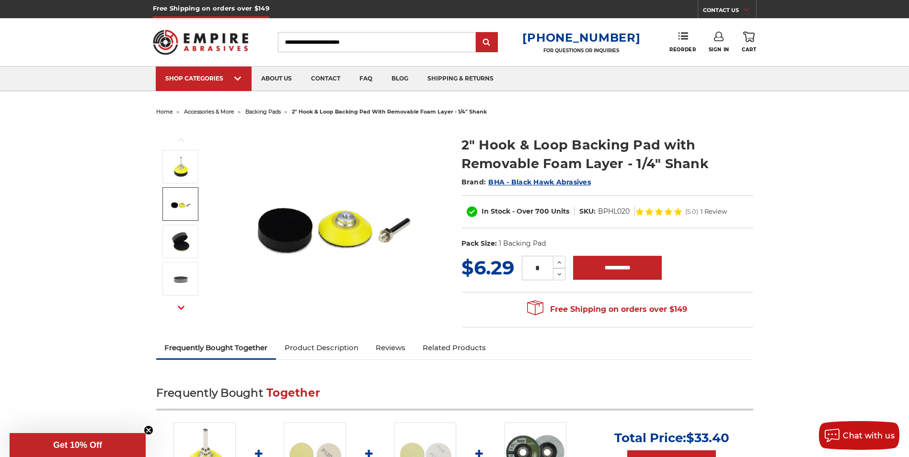
click at [175, 208] on img at bounding box center [181, 204] width 24 height 24
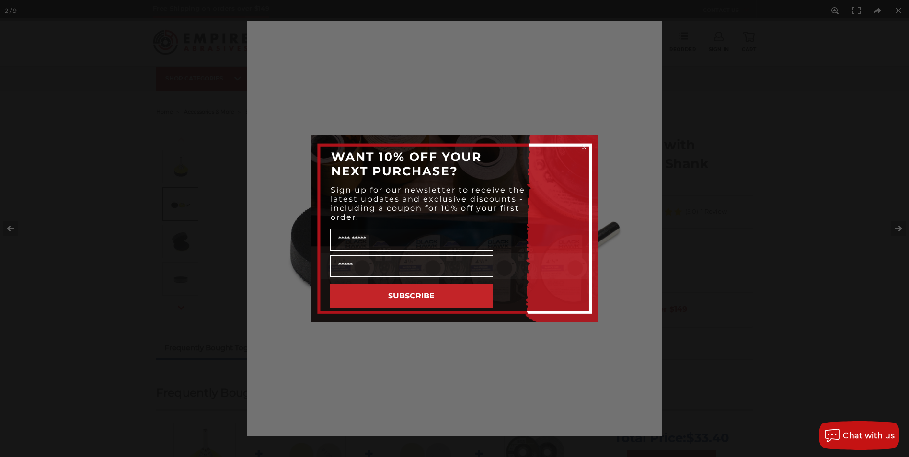
click at [901, 230] on div "Close dialog WANT 10% OFF YOUR NEXT PURCHASE? Sign up for our newsletter to rec…" at bounding box center [454, 228] width 909 height 457
click at [583, 149] on circle "Close dialog" at bounding box center [584, 146] width 9 height 9
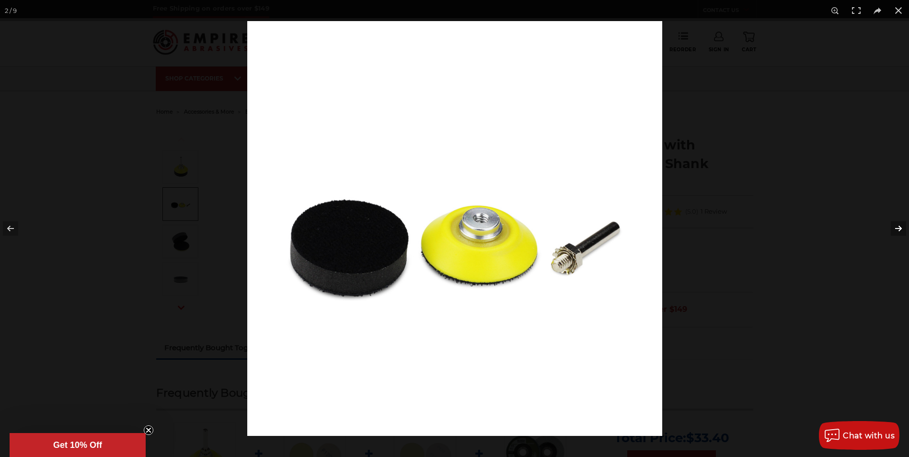
click at [899, 229] on button at bounding box center [893, 229] width 34 height 48
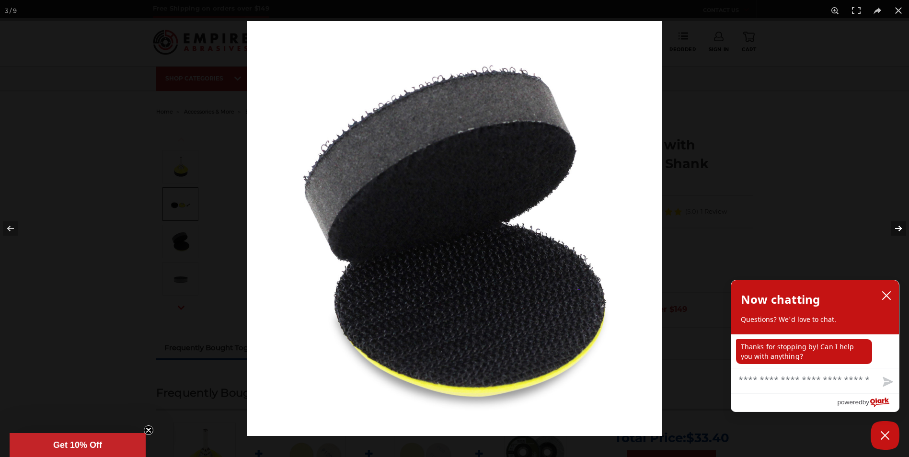
click at [899, 229] on button at bounding box center [893, 229] width 34 height 48
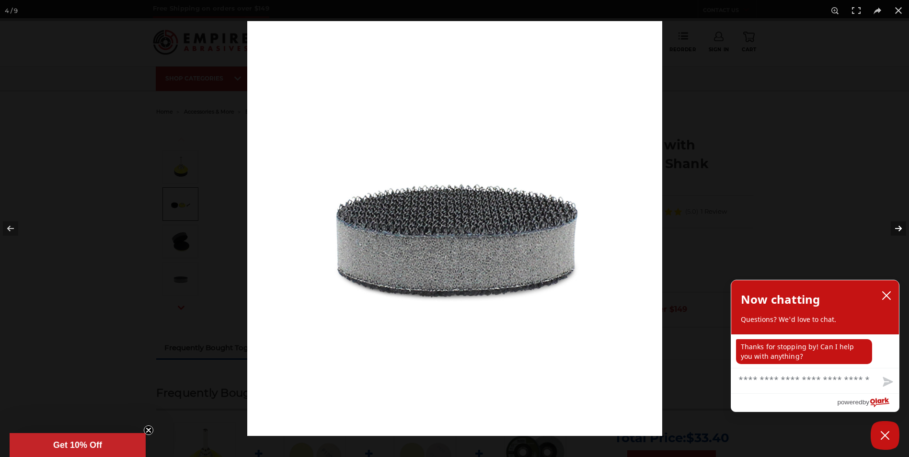
click at [899, 229] on button at bounding box center [893, 229] width 34 height 48
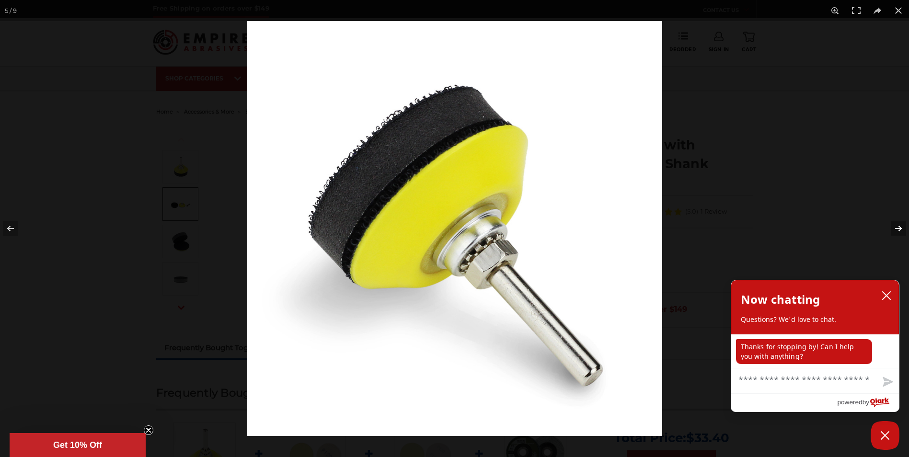
click at [899, 229] on button at bounding box center [893, 229] width 34 height 48
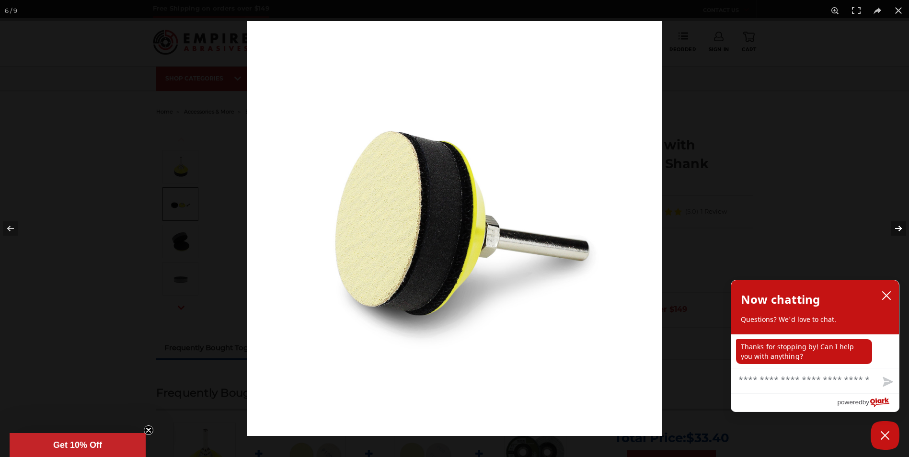
click at [899, 229] on button at bounding box center [893, 229] width 34 height 48
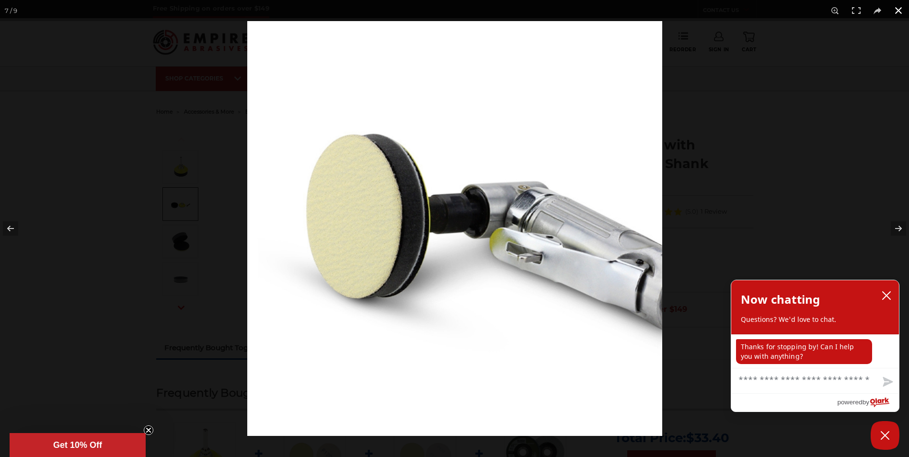
click at [899, 11] on button at bounding box center [898, 10] width 21 height 21
